Goal: Task Accomplishment & Management: Manage account settings

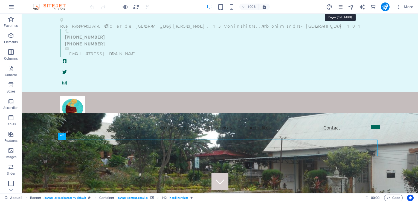
click at [342, 5] on icon "pages" at bounding box center [340, 7] width 6 height 6
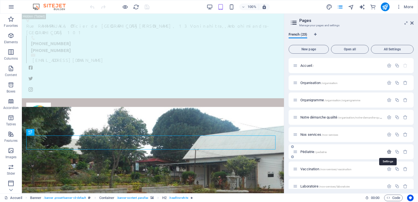
click at [387, 153] on icon "button" at bounding box center [389, 151] width 5 height 5
drag, startPoint x: 414, startPoint y: 85, endPoint x: 415, endPoint y: 94, distance: 8.8
click at [415, 94] on div "French (23) New page Open all All Settings Accueil / Organisation /organisation…" at bounding box center [351, 110] width 134 height 165
click at [414, 84] on div "French (23) New page Open all All Settings Accueil / Organisation /organisation…" at bounding box center [351, 110] width 134 height 165
drag, startPoint x: 414, startPoint y: 84, endPoint x: 414, endPoint y: 90, distance: 6.6
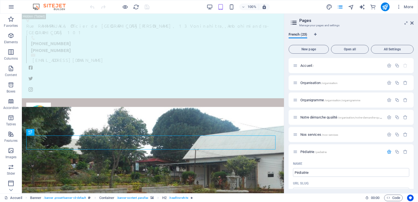
click at [414, 91] on div "French (23) New page Open all All Settings Accueil / Organisation /organisation…" at bounding box center [351, 110] width 134 height 165
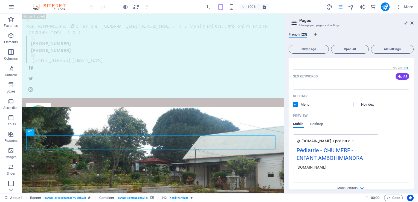
scroll to position [176, 0]
click at [355, 106] on label at bounding box center [356, 103] width 5 height 5
click at [0, 0] on input "checkbox" at bounding box center [0, 0] width 0 height 0
click at [298, 105] on label at bounding box center [295, 103] width 5 height 5
click at [0, 0] on input "checkbox" at bounding box center [0, 0] width 0 height 0
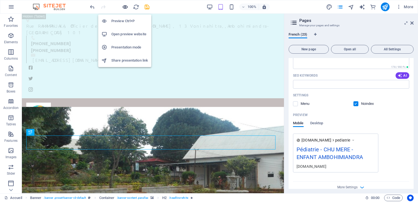
click at [124, 8] on icon "button" at bounding box center [125, 7] width 6 height 6
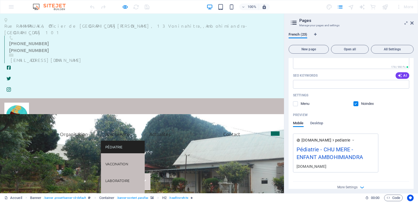
click at [101, 141] on link "Pédiatrie" at bounding box center [123, 147] width 44 height 13
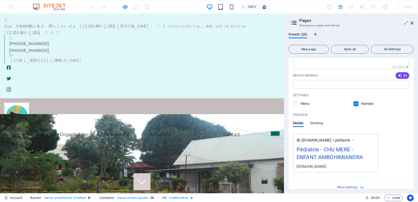
click at [296, 104] on label at bounding box center [295, 103] width 5 height 5
click at [0, 0] on input "checkbox" at bounding box center [0, 0] width 0 height 0
click at [355, 105] on label at bounding box center [356, 103] width 5 height 5
click at [0, 0] on input "checkbox" at bounding box center [0, 0] width 0 height 0
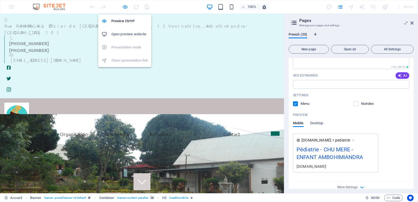
click at [126, 8] on icon "button" at bounding box center [125, 7] width 6 height 6
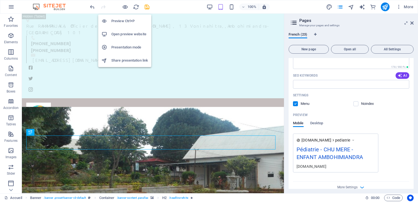
click at [130, 21] on h6 "Preview Ctrl+P" at bounding box center [129, 21] width 37 height 7
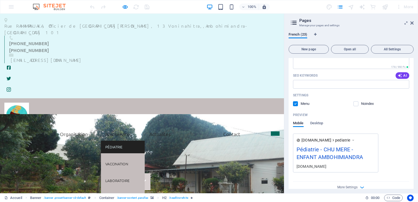
click at [101, 141] on link "Pédiatrie" at bounding box center [123, 147] width 44 height 13
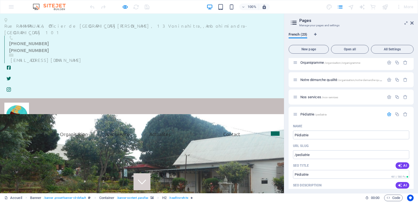
scroll to position [0, 0]
